Goal: Find specific page/section: Find specific page/section

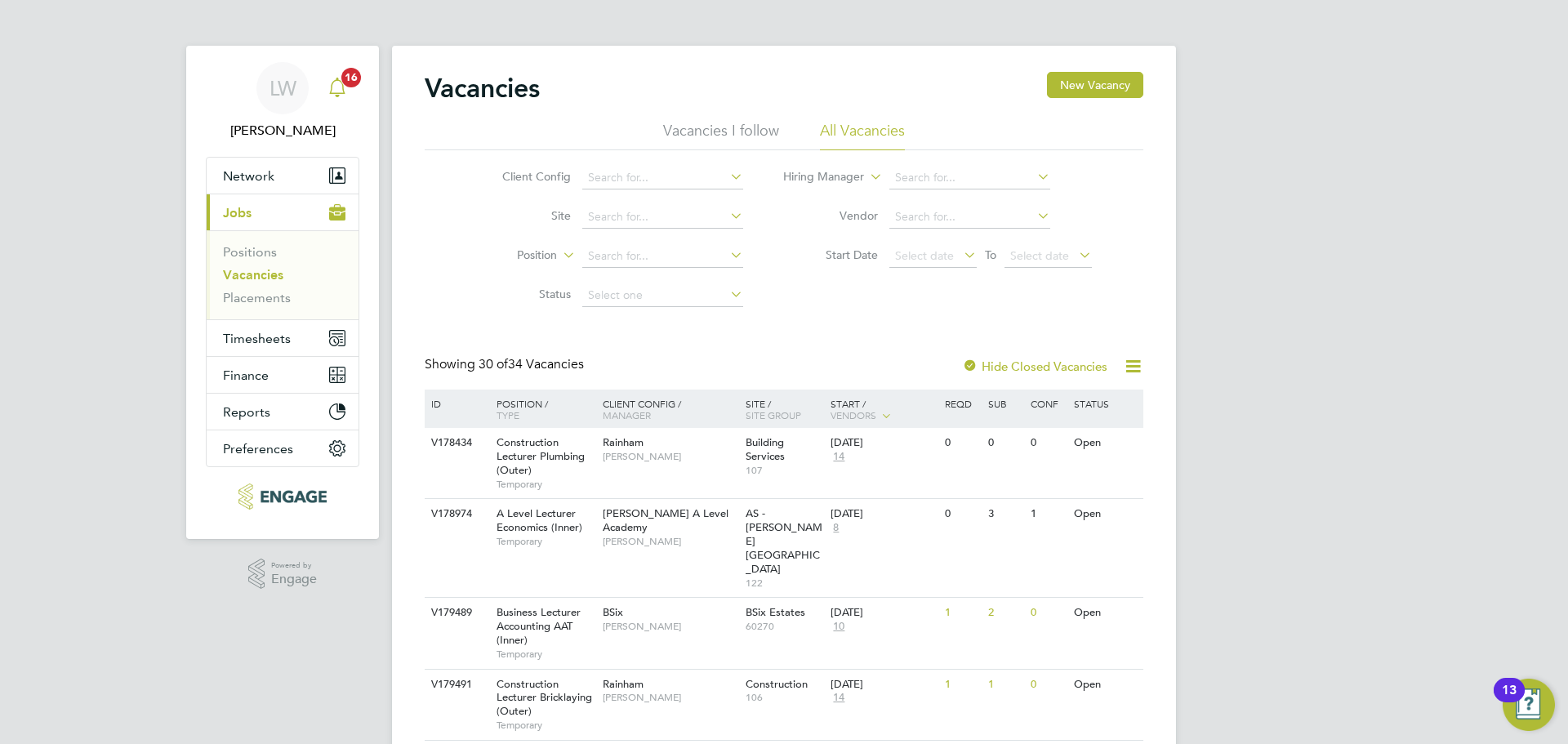
click at [342, 96] on icon "Main navigation" at bounding box center [337, 87] width 20 height 20
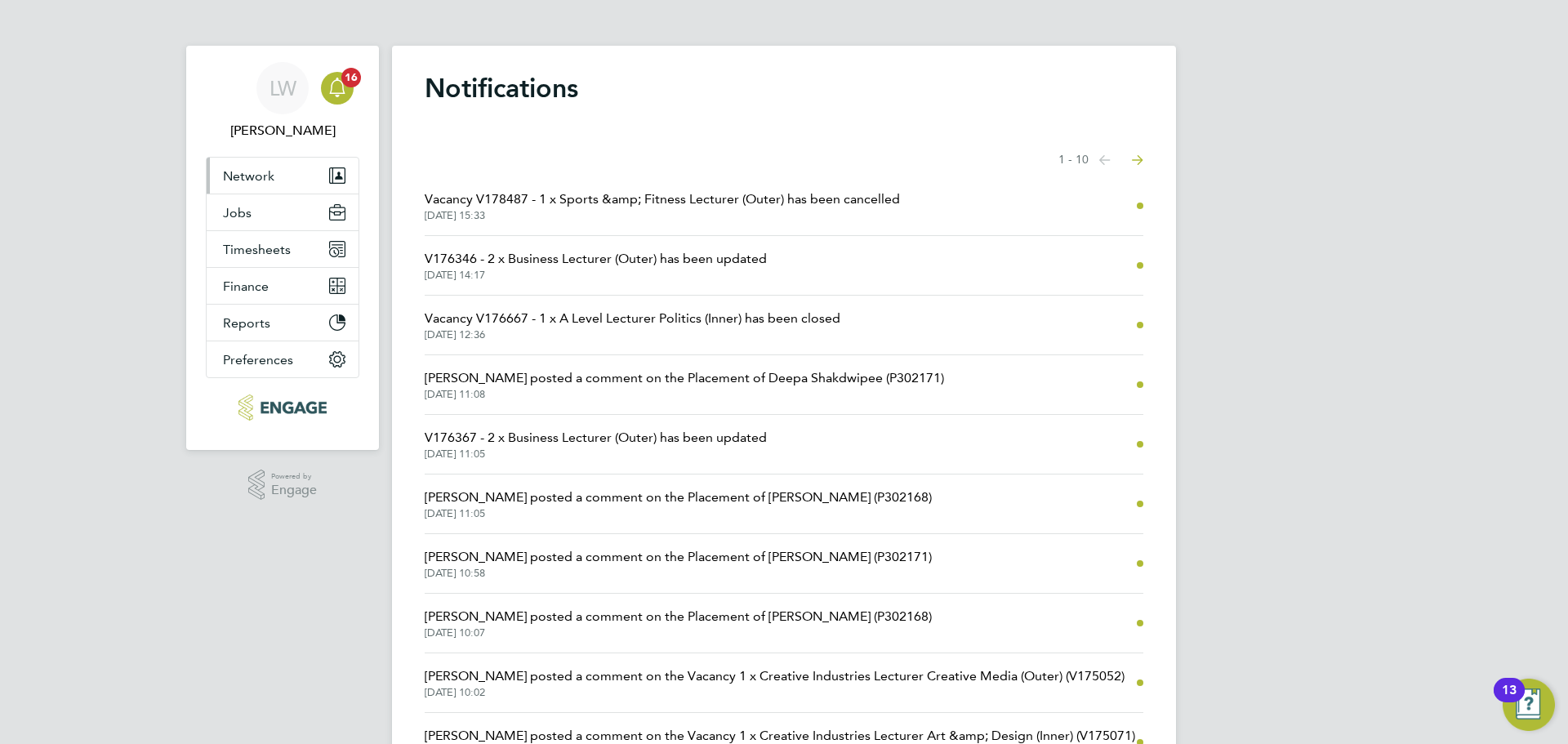
click at [244, 176] on span "Network" at bounding box center [248, 176] width 51 height 15
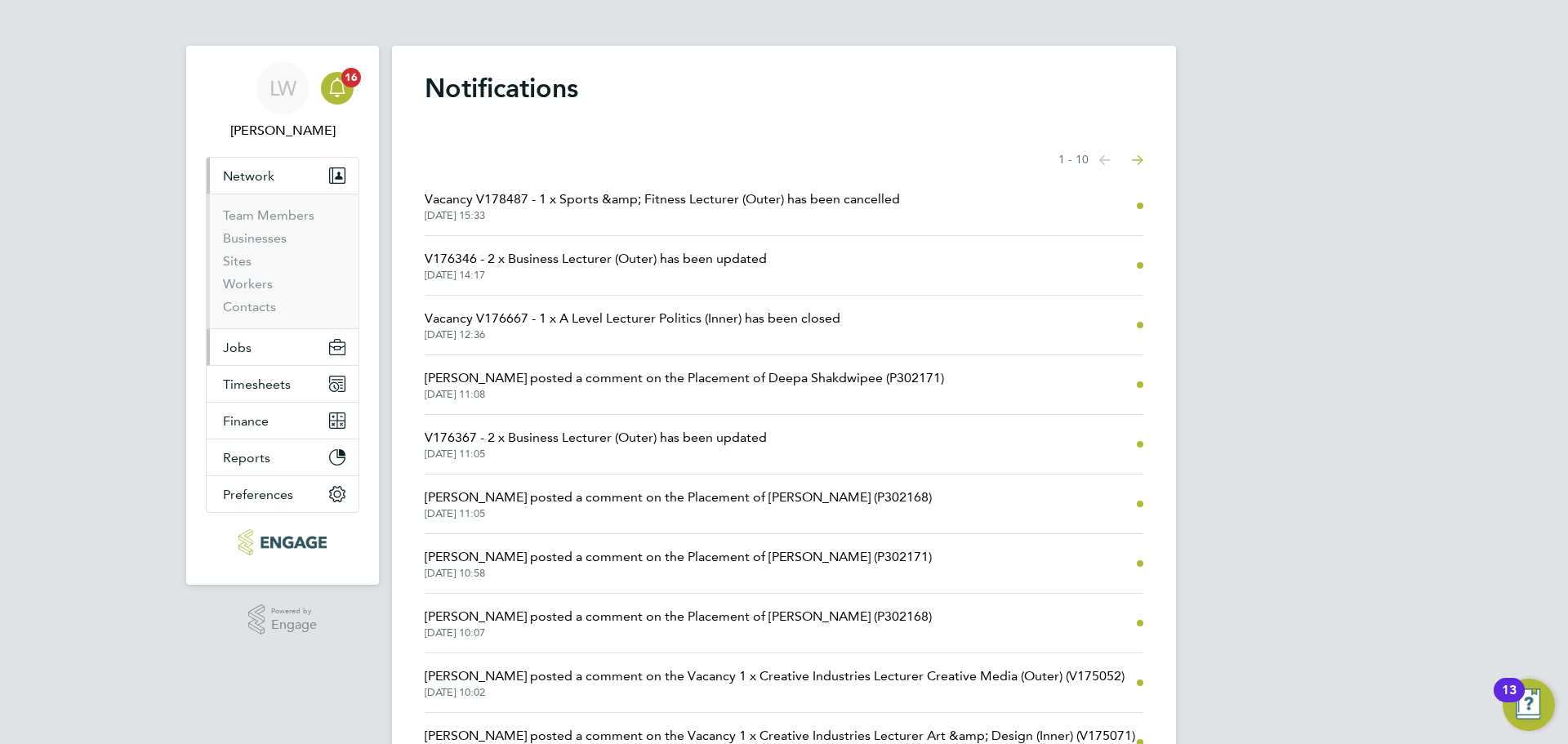
click at [252, 348] on button "Jobs" at bounding box center [282, 347] width 151 height 36
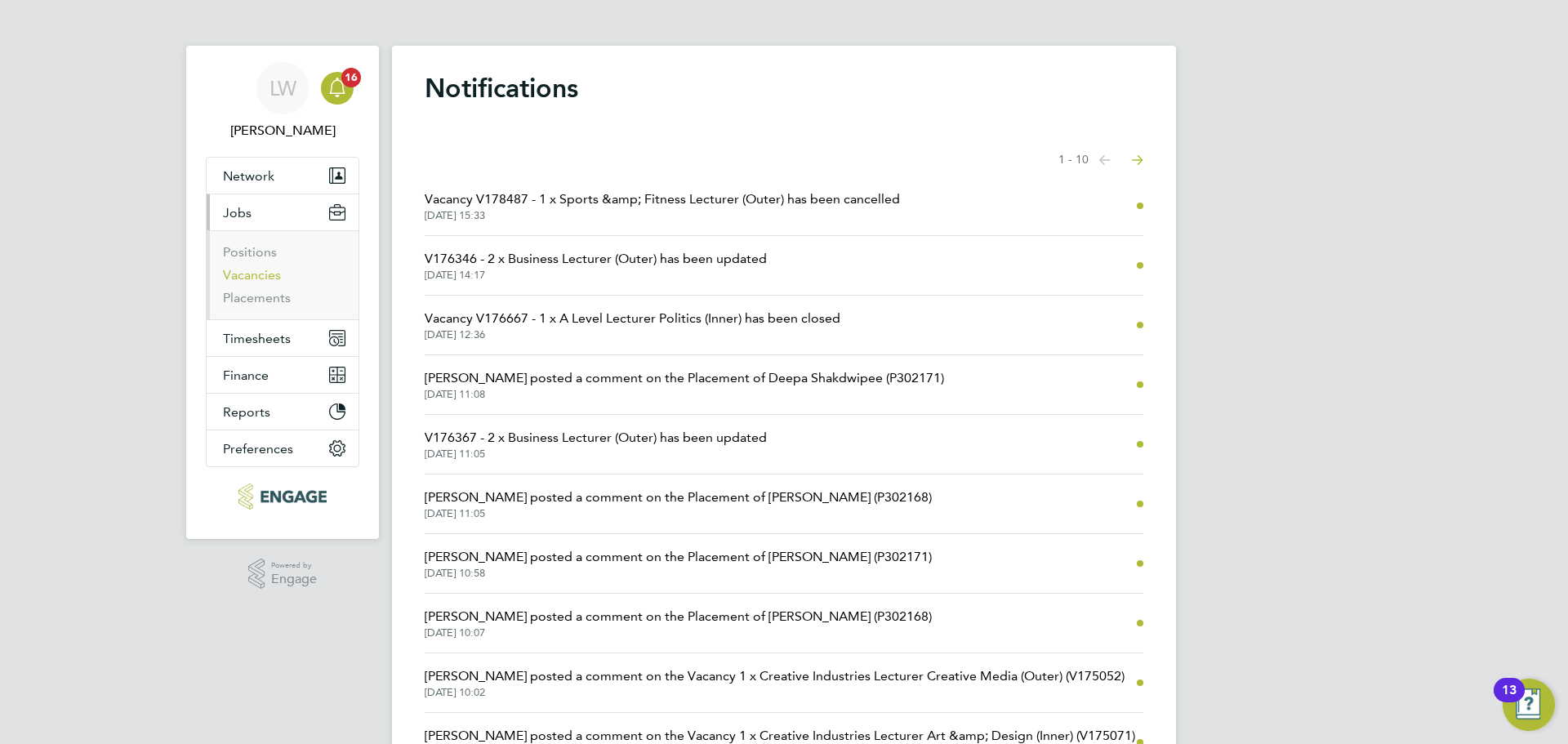
click at [252, 272] on link "Vacancies" at bounding box center [252, 274] width 58 height 15
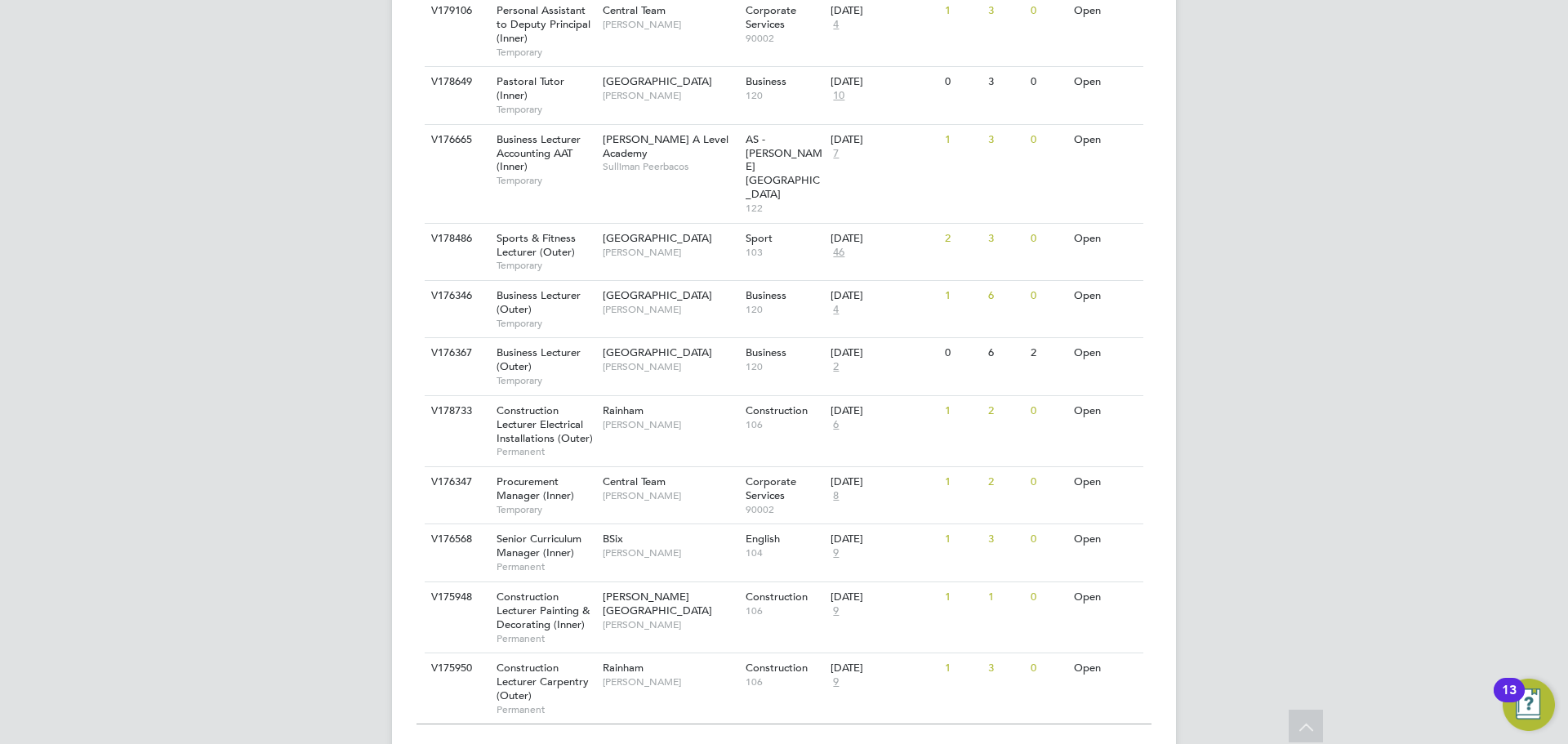
scroll to position [1723, 0]
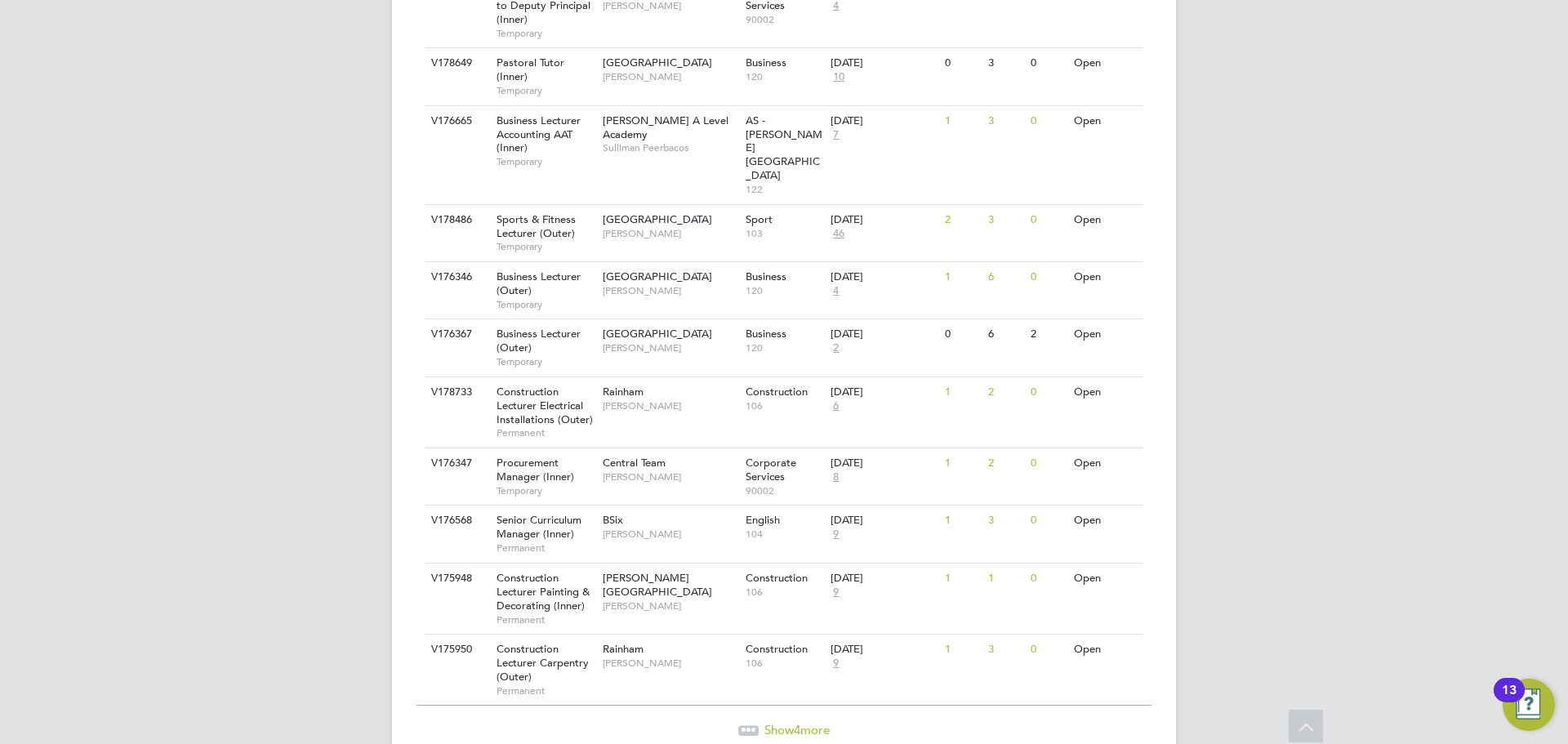
click at [793, 722] on span "4" at bounding box center [796, 730] width 6 height 15
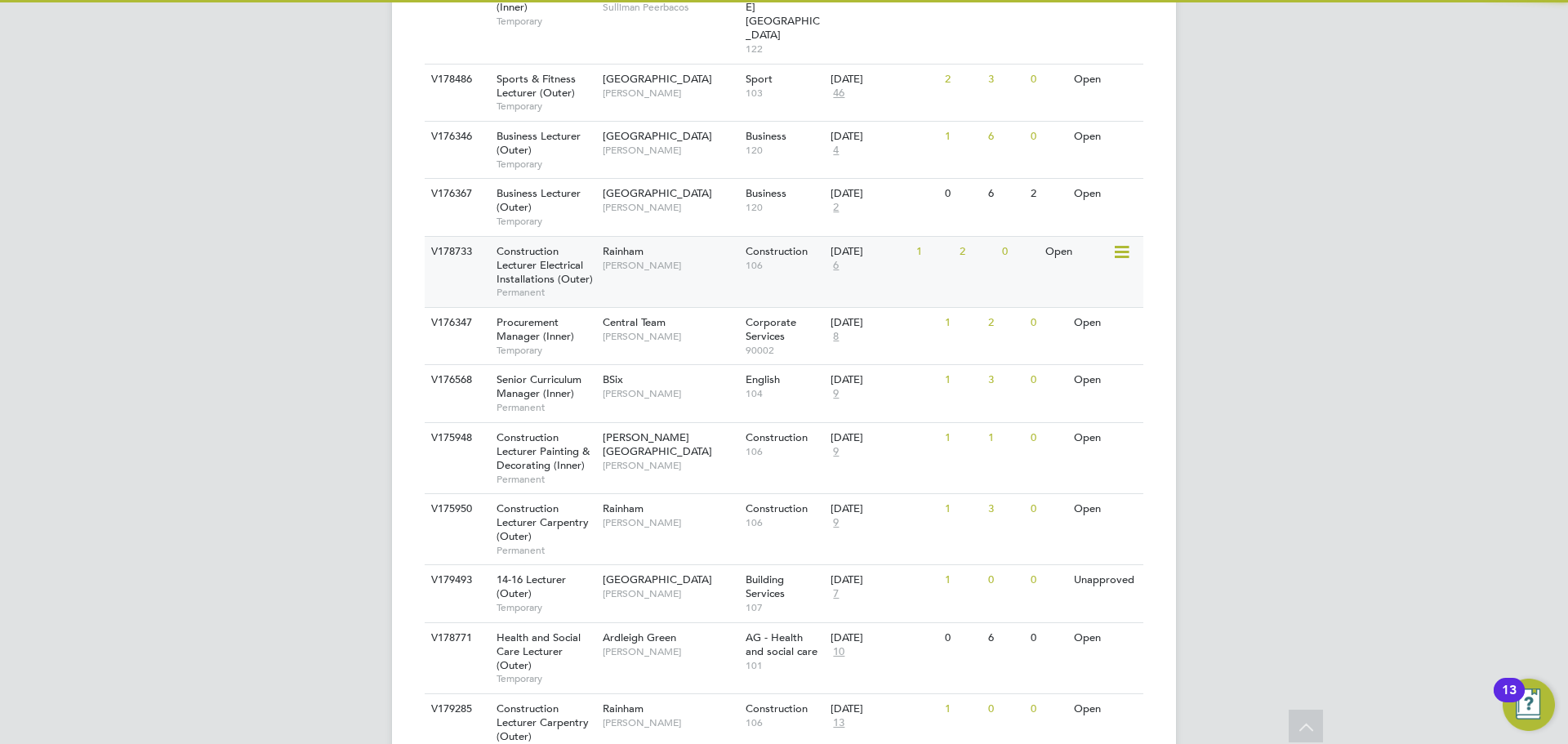
scroll to position [1946, 0]
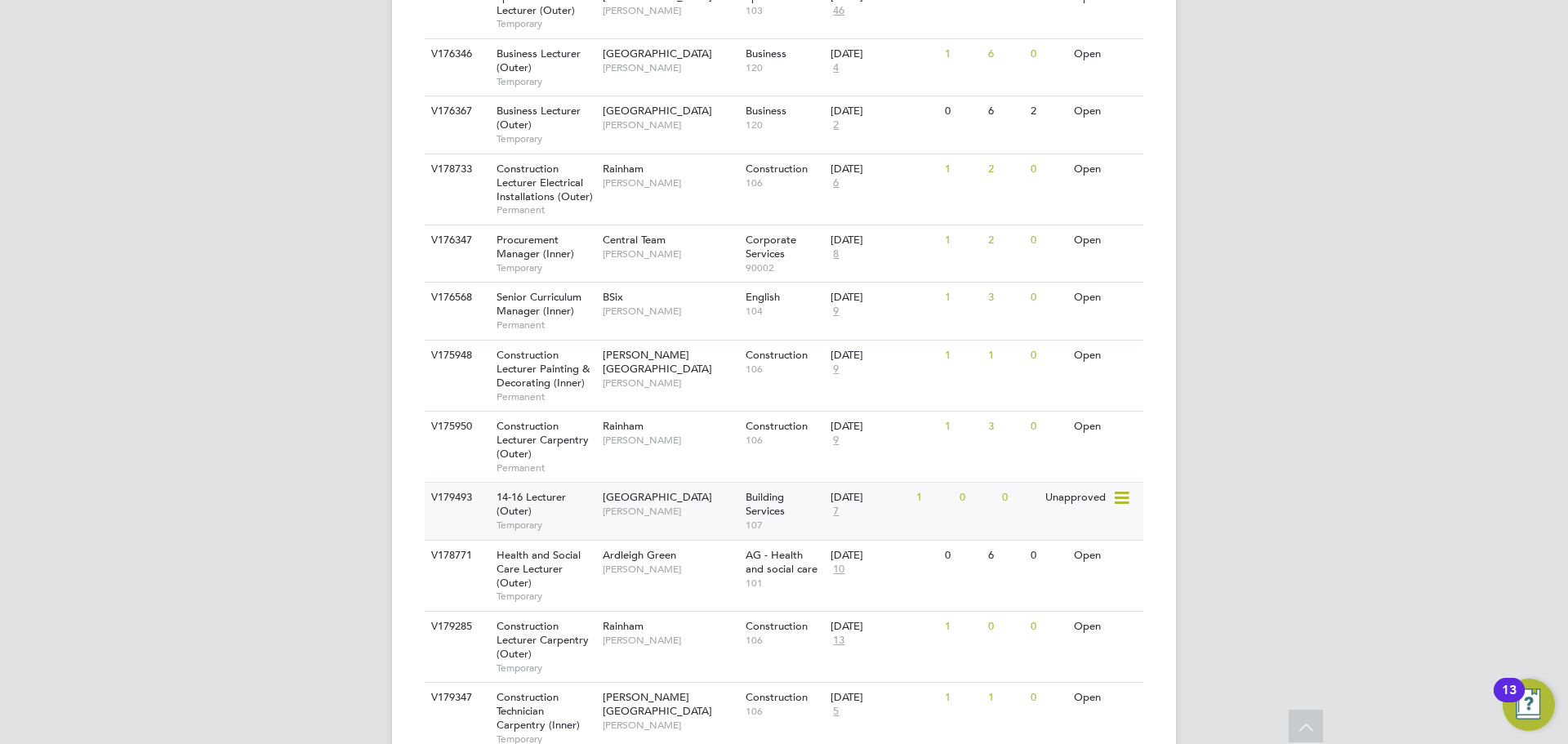
click at [565, 519] on span "Temporary" at bounding box center [546, 525] width 98 height 13
